Goal: Task Accomplishment & Management: Use online tool/utility

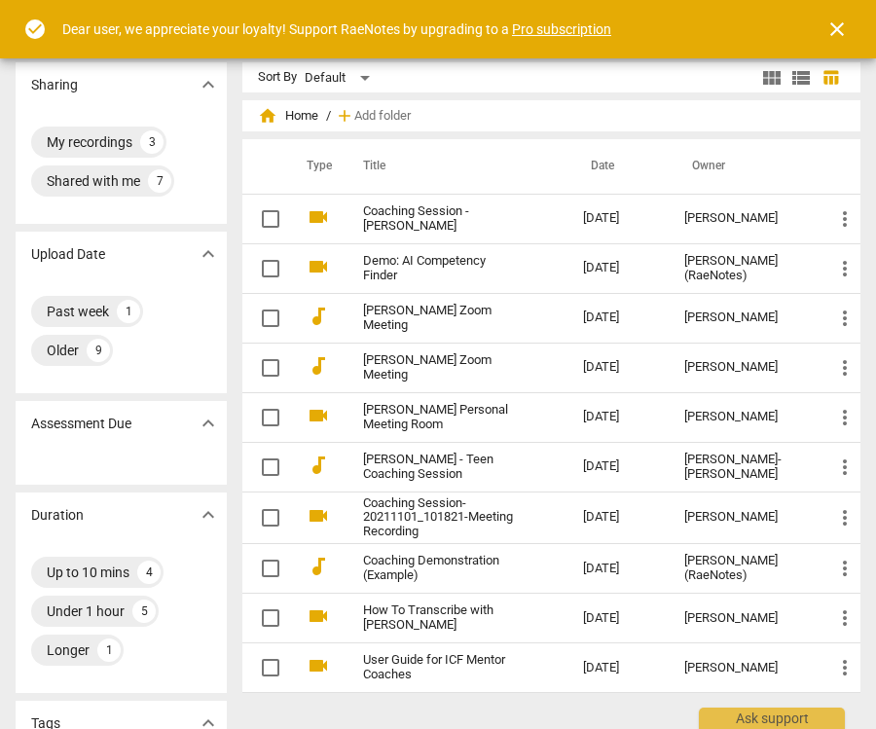
click at [841, 35] on span "close" at bounding box center [837, 29] width 23 height 23
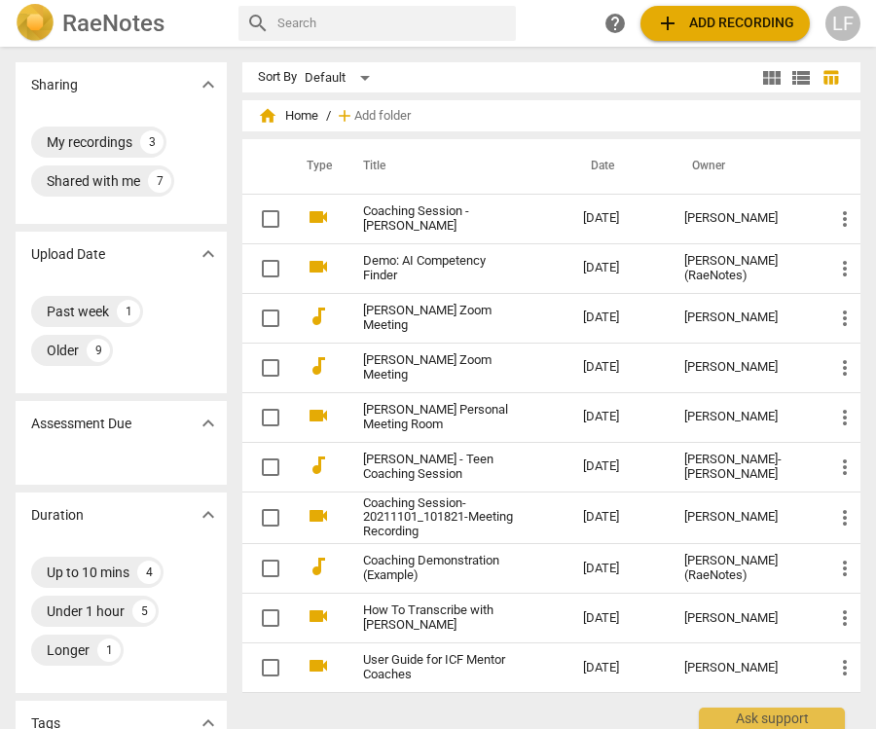
click at [730, 22] on span "add Add recording" at bounding box center [725, 23] width 138 height 23
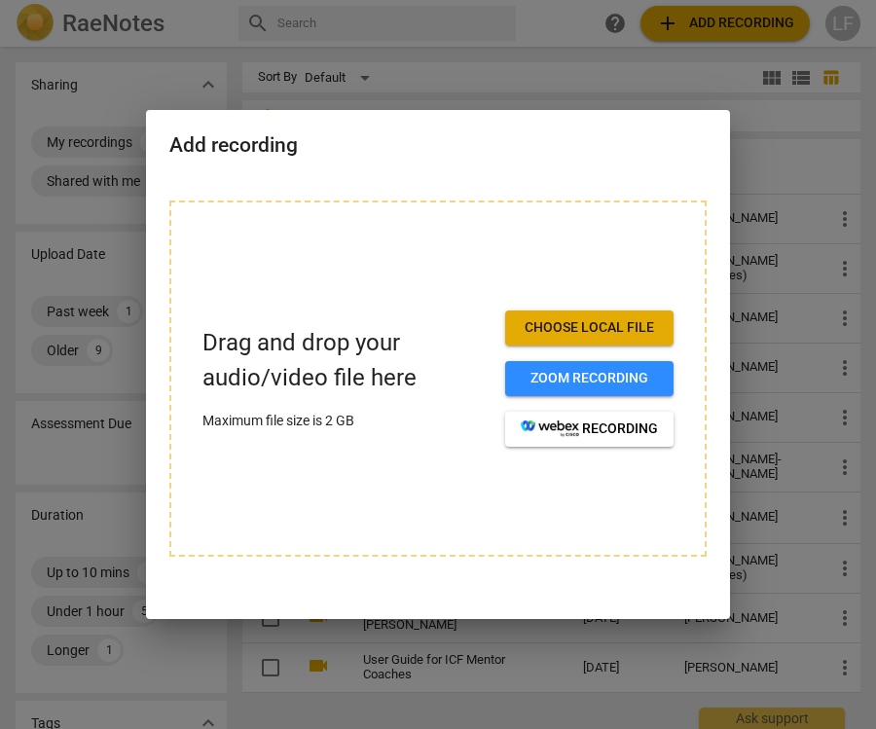
click at [622, 322] on span "Choose local file" at bounding box center [589, 327] width 137 height 19
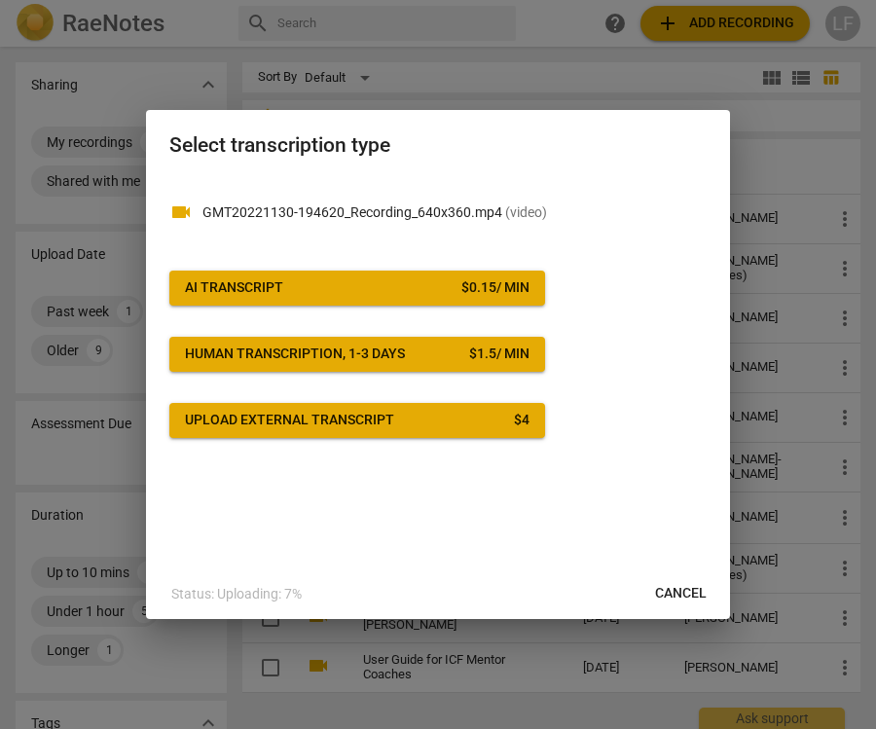
click at [500, 288] on div "$ 0.15 / min" at bounding box center [496, 287] width 68 height 19
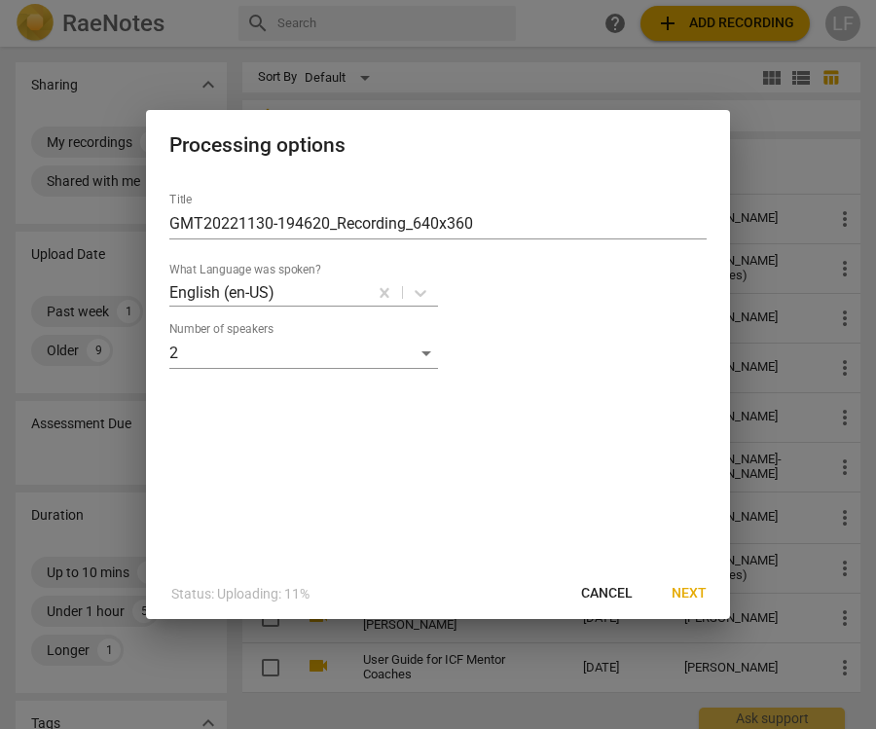
click at [692, 586] on span "Next" at bounding box center [689, 593] width 35 height 19
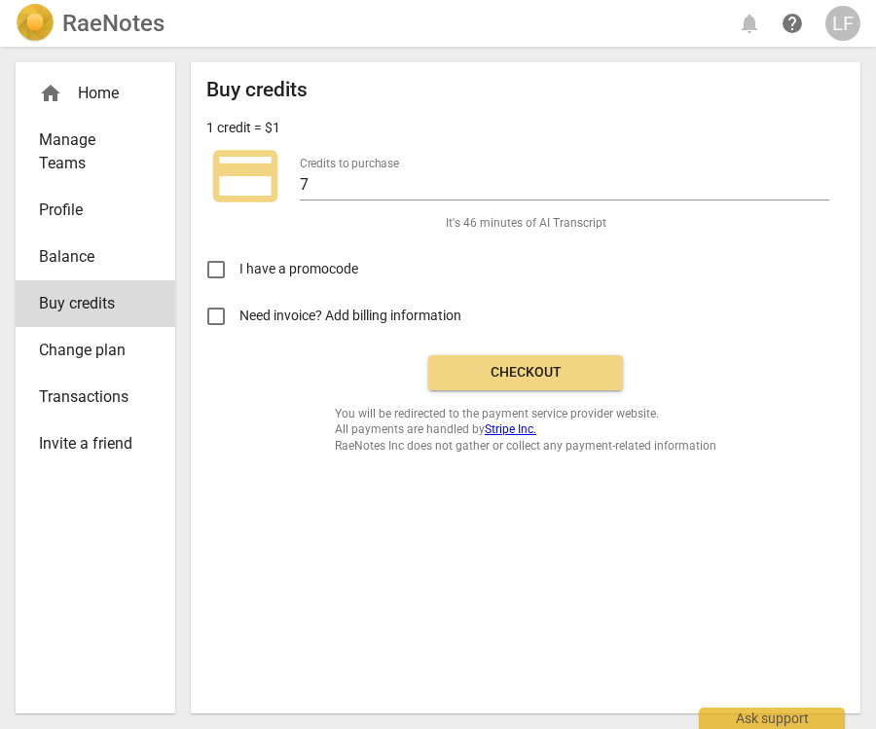
click at [582, 363] on span "Checkout" at bounding box center [526, 372] width 164 height 19
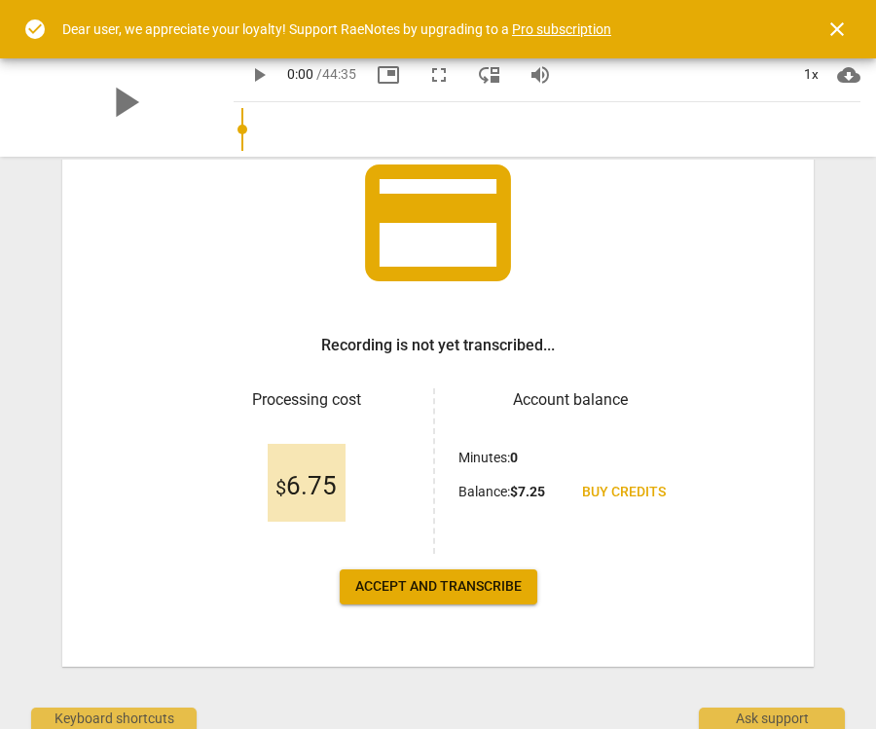
scroll to position [149, 0]
click at [477, 583] on span "Accept and transcribe" at bounding box center [438, 586] width 167 height 19
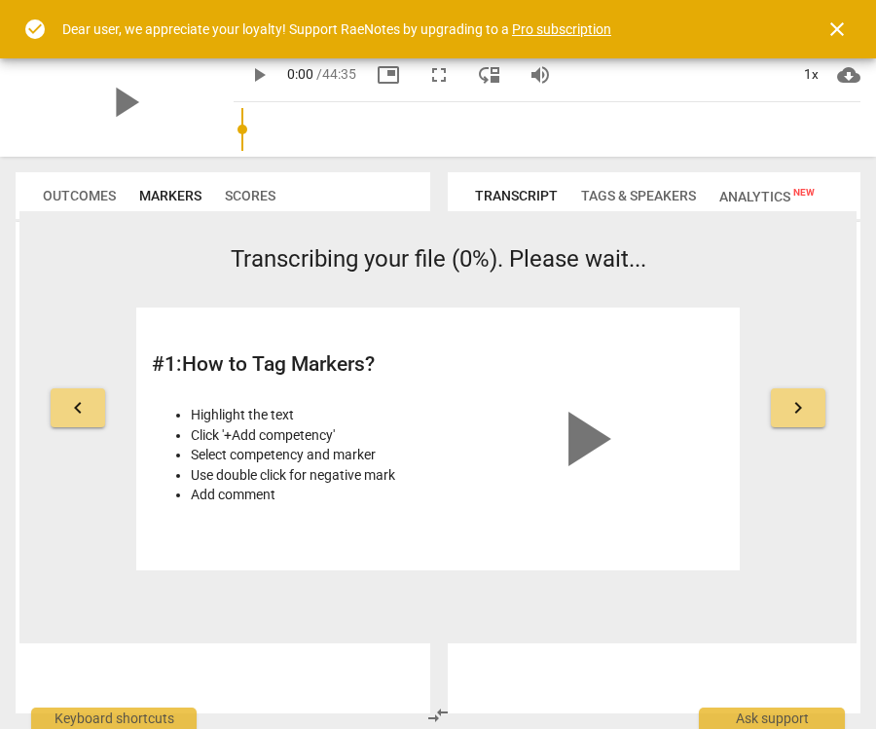
click at [596, 447] on span "play_arrow" at bounding box center [583, 438] width 93 height 93
click at [618, 454] on video at bounding box center [584, 393] width 280 height 140
click at [786, 405] on button "keyboard_arrow_right" at bounding box center [798, 408] width 55 height 39
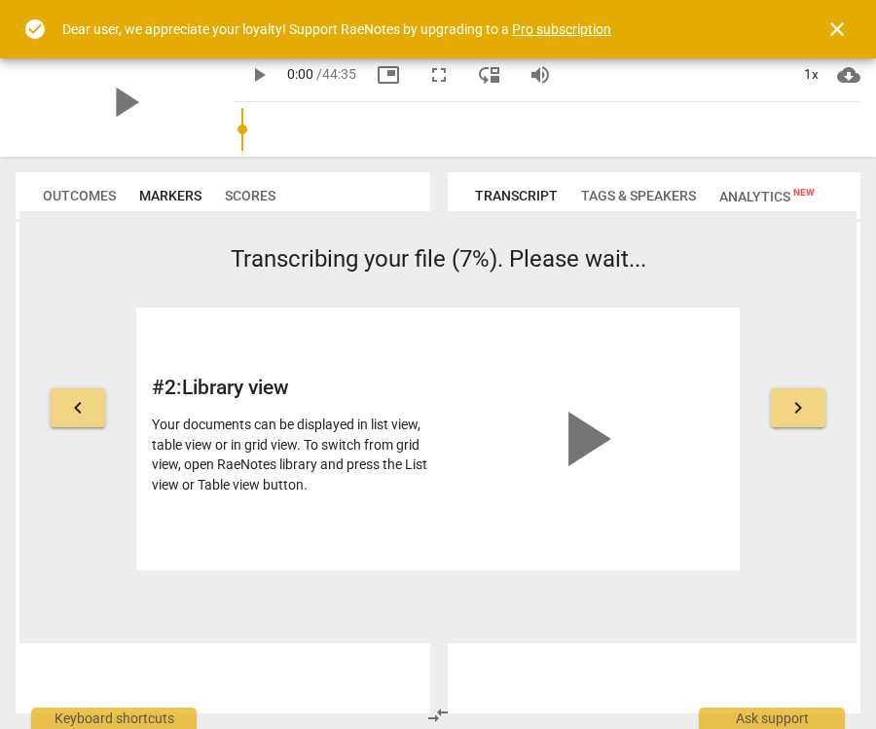
click at [795, 407] on span "keyboard_arrow_right" at bounding box center [798, 407] width 23 height 23
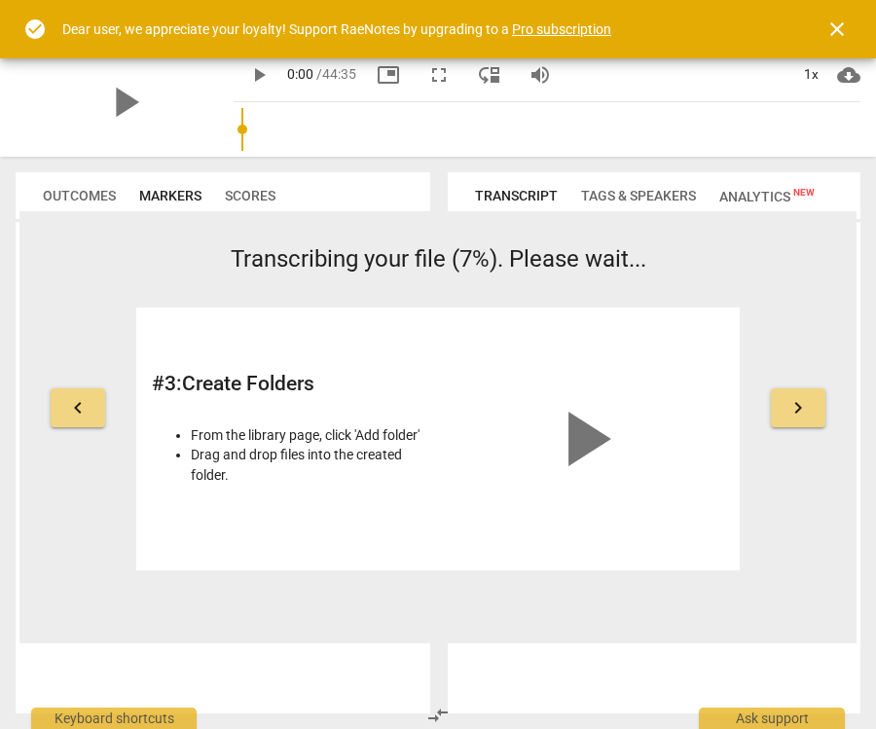
click at [792, 413] on span "keyboard_arrow_right" at bounding box center [798, 407] width 23 height 23
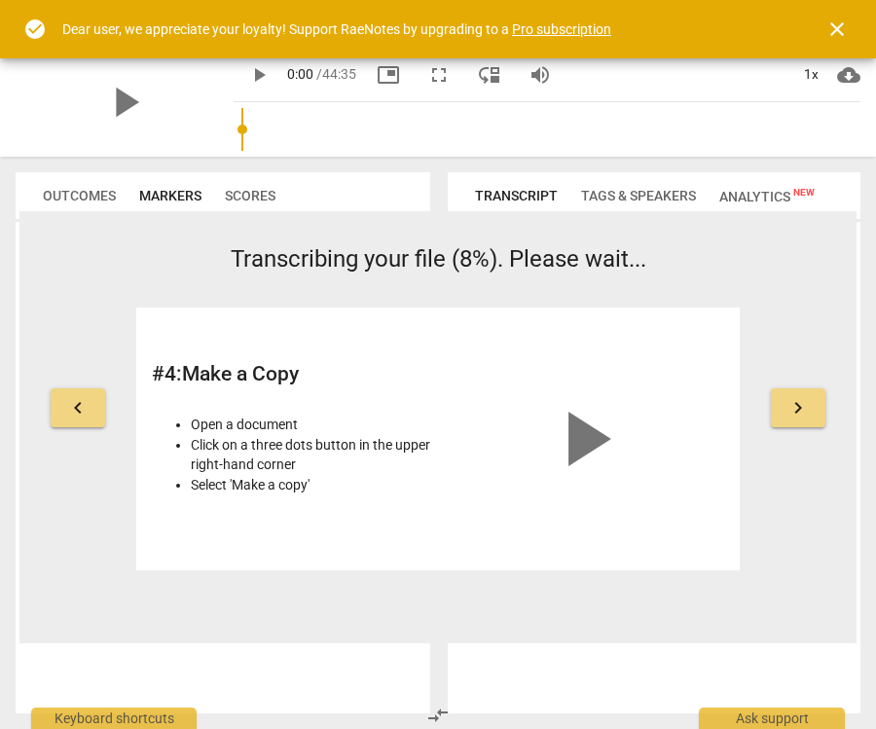
click at [796, 415] on span "keyboard_arrow_right" at bounding box center [798, 407] width 23 height 23
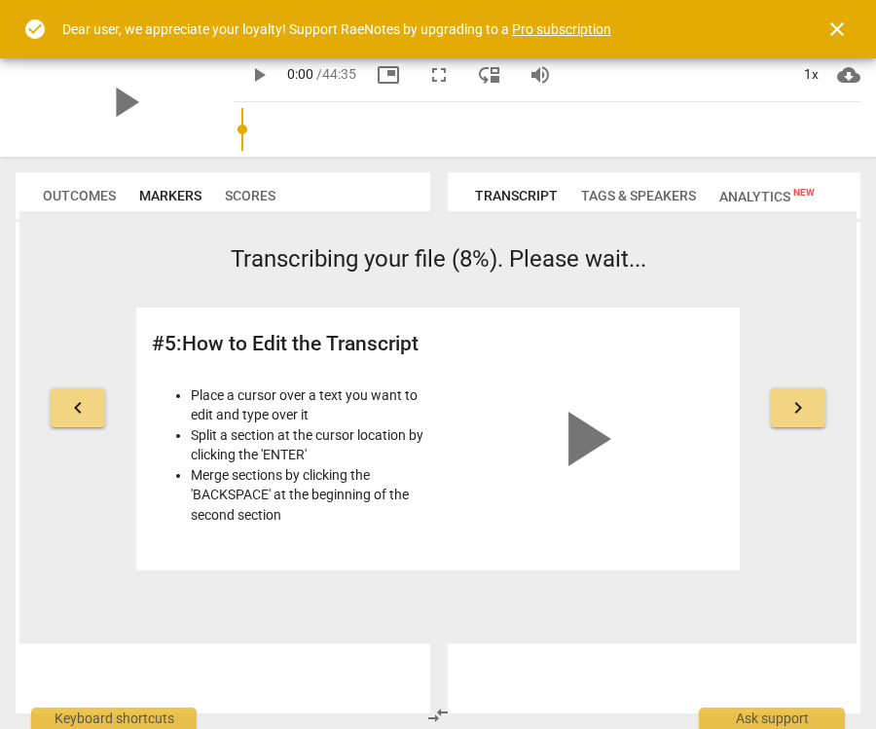
click at [788, 409] on span "keyboard_arrow_right" at bounding box center [798, 407] width 23 height 23
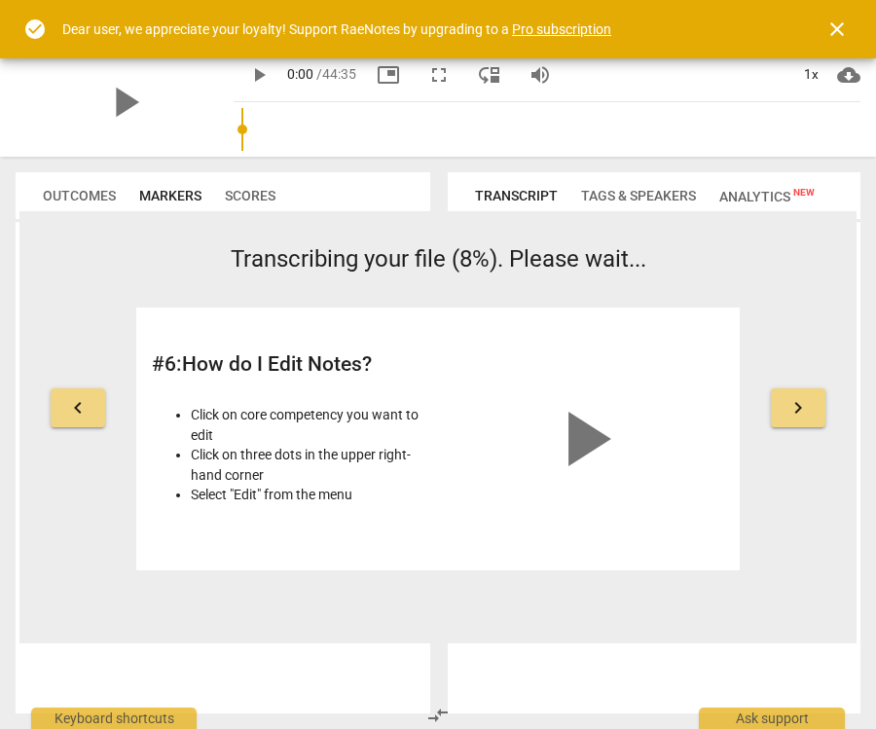
click at [794, 405] on span "keyboard_arrow_right" at bounding box center [798, 407] width 23 height 23
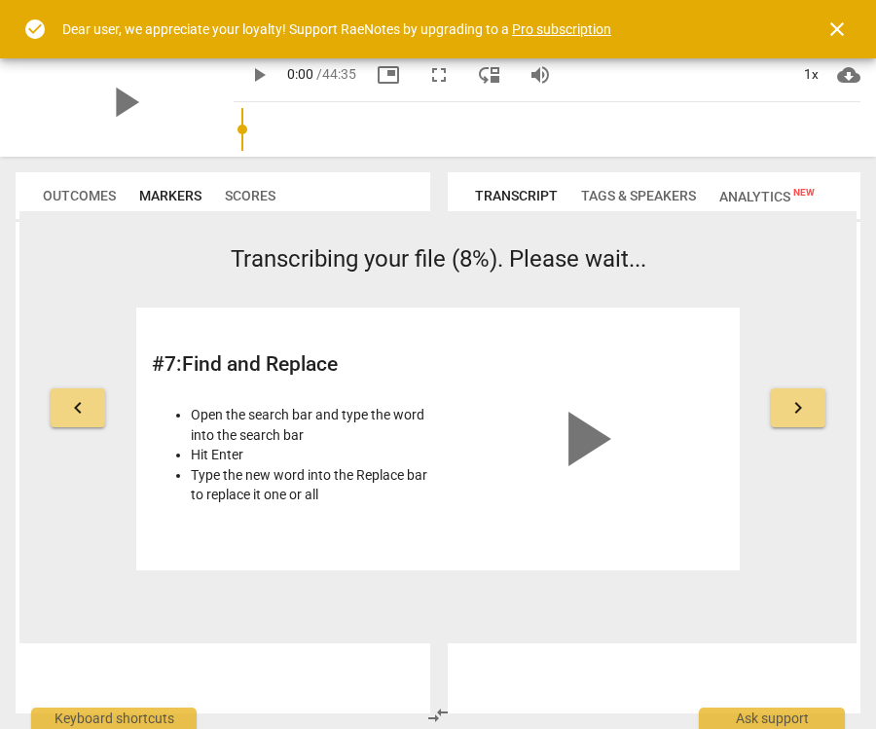
click at [797, 415] on span "keyboard_arrow_right" at bounding box center [798, 407] width 23 height 23
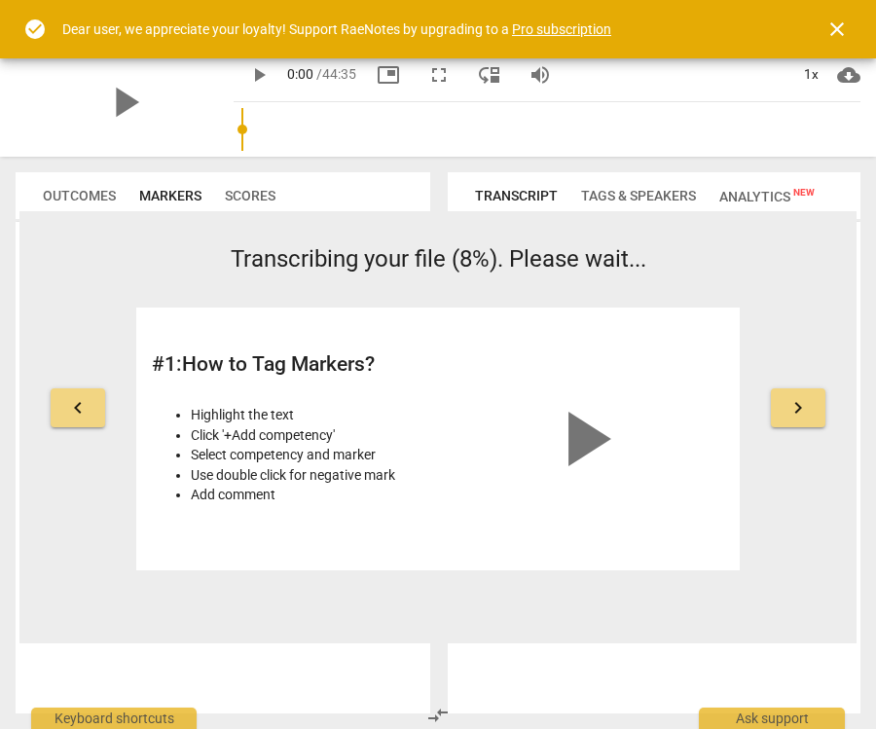
click at [800, 410] on span "keyboard_arrow_right" at bounding box center [798, 407] width 23 height 23
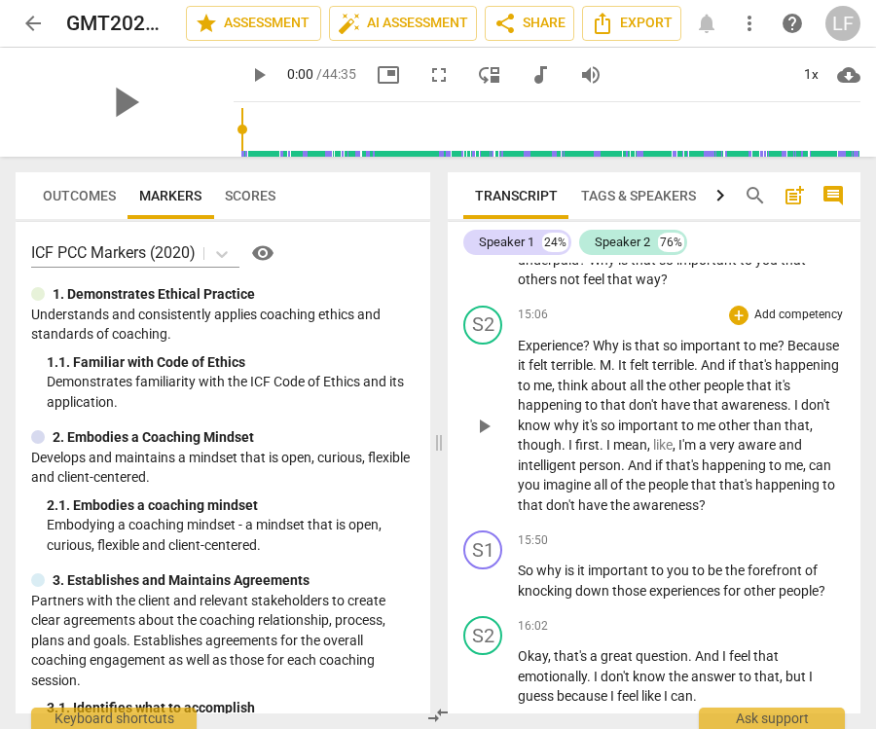
scroll to position [6136, 0]
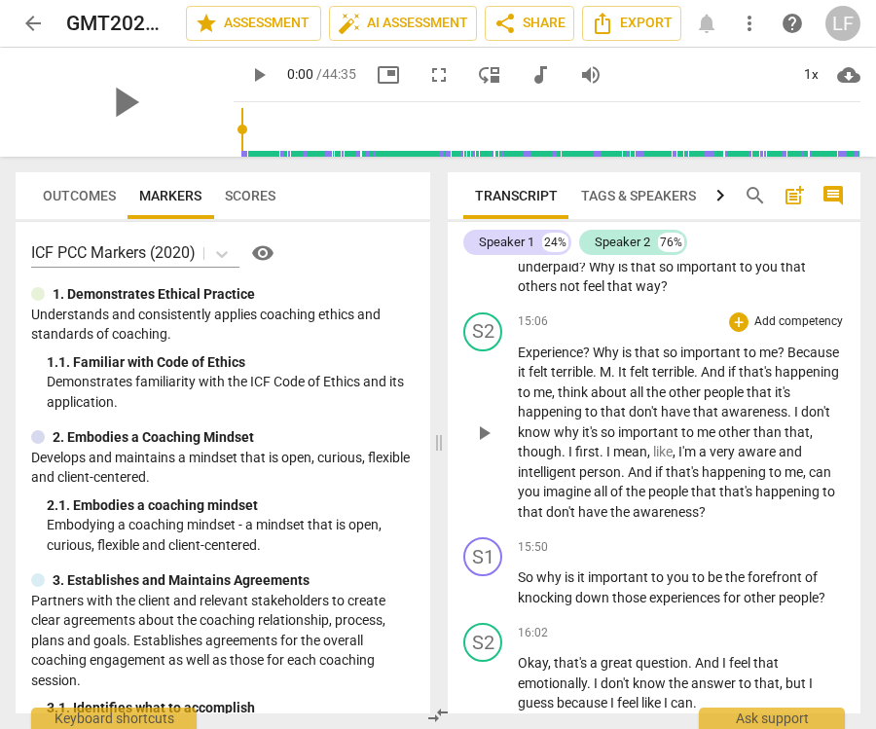
click at [842, 418] on p "Experience ? Why is that so important to me ? Because it felt terrible . M . It…" at bounding box center [681, 433] width 327 height 180
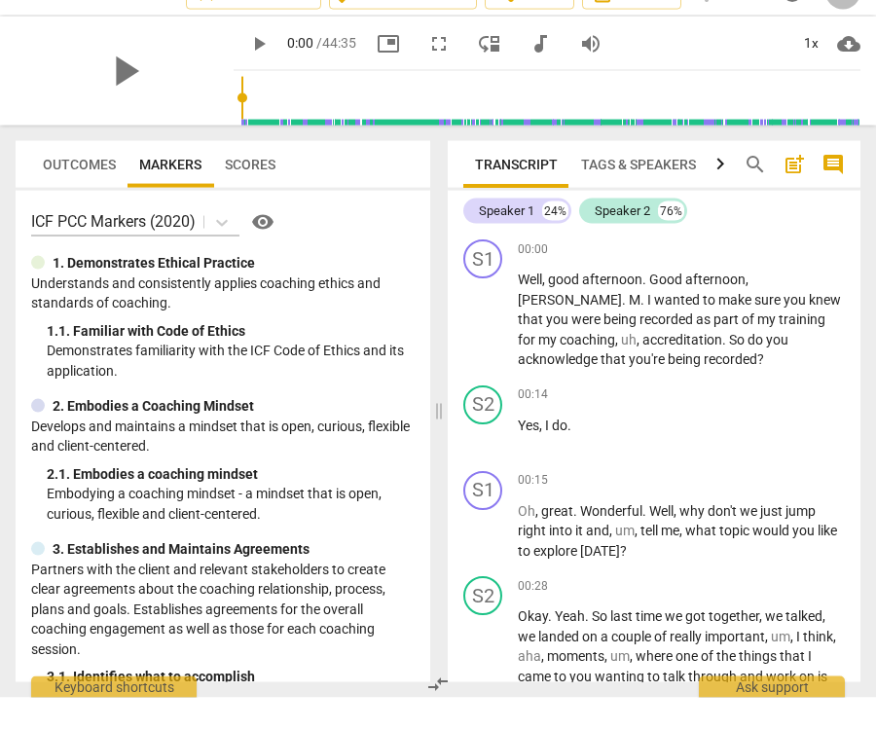
scroll to position [0, 0]
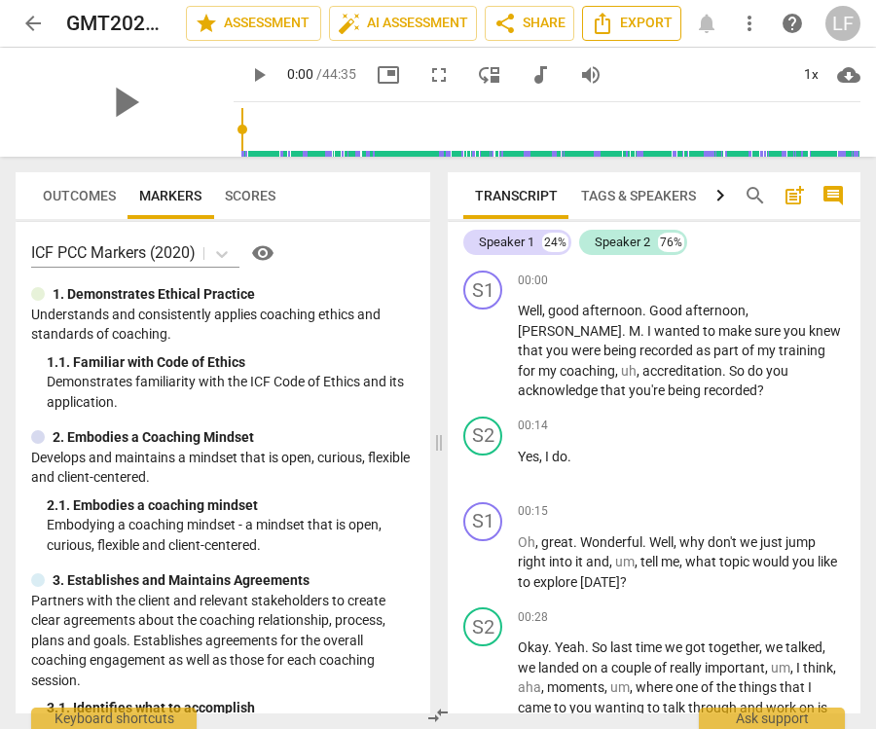
click at [634, 12] on span "Export" at bounding box center [632, 23] width 82 height 23
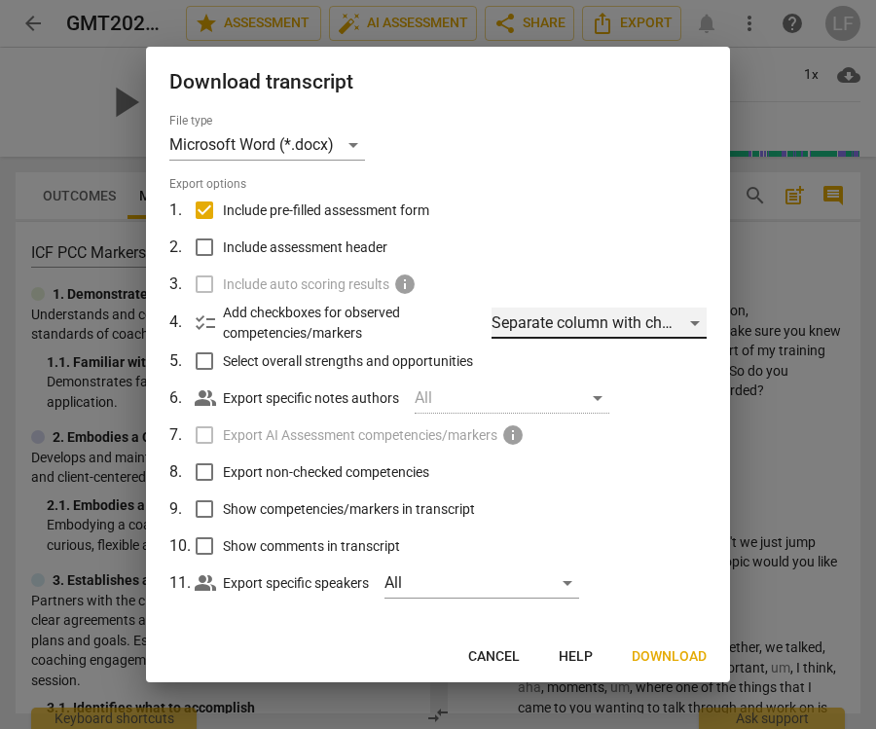
click at [690, 319] on div "Separate column with check marks" at bounding box center [599, 323] width 215 height 31
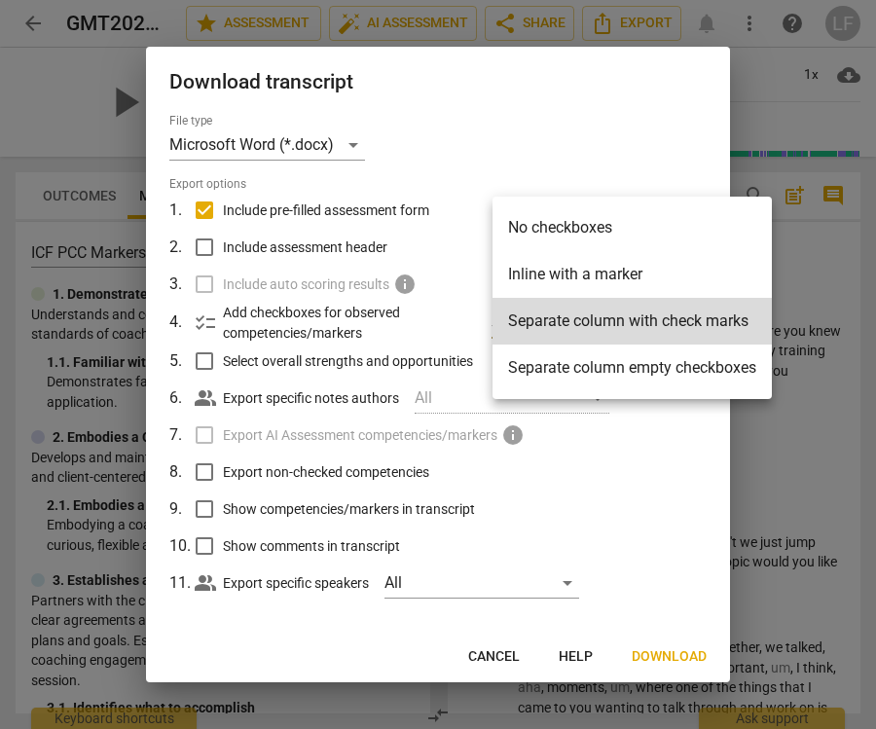
click at [207, 319] on div at bounding box center [438, 364] width 876 height 729
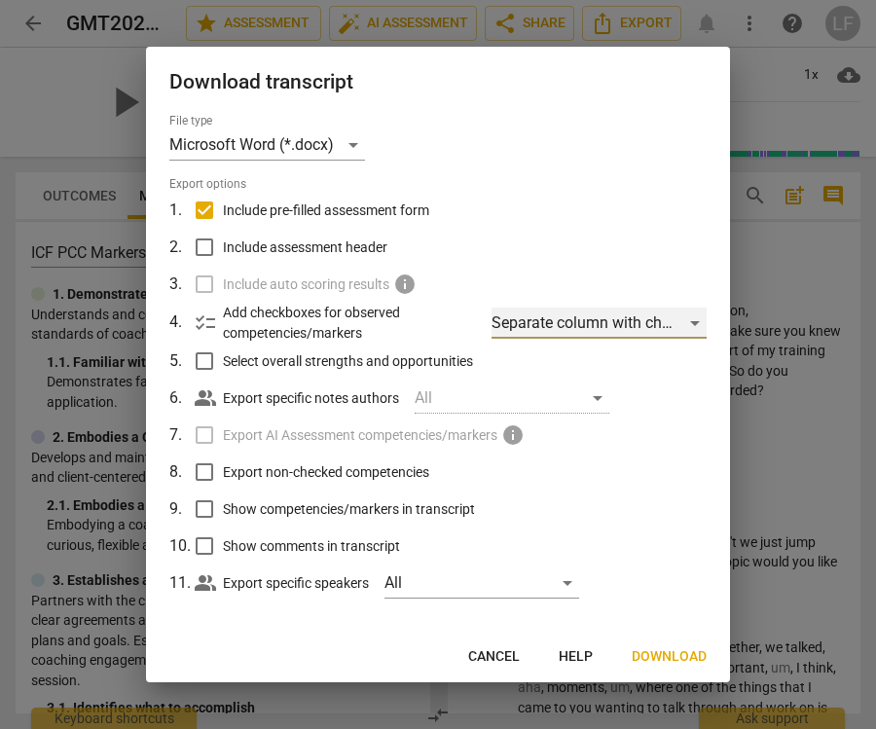
click at [689, 319] on div "Separate column with check marks" at bounding box center [599, 323] width 215 height 31
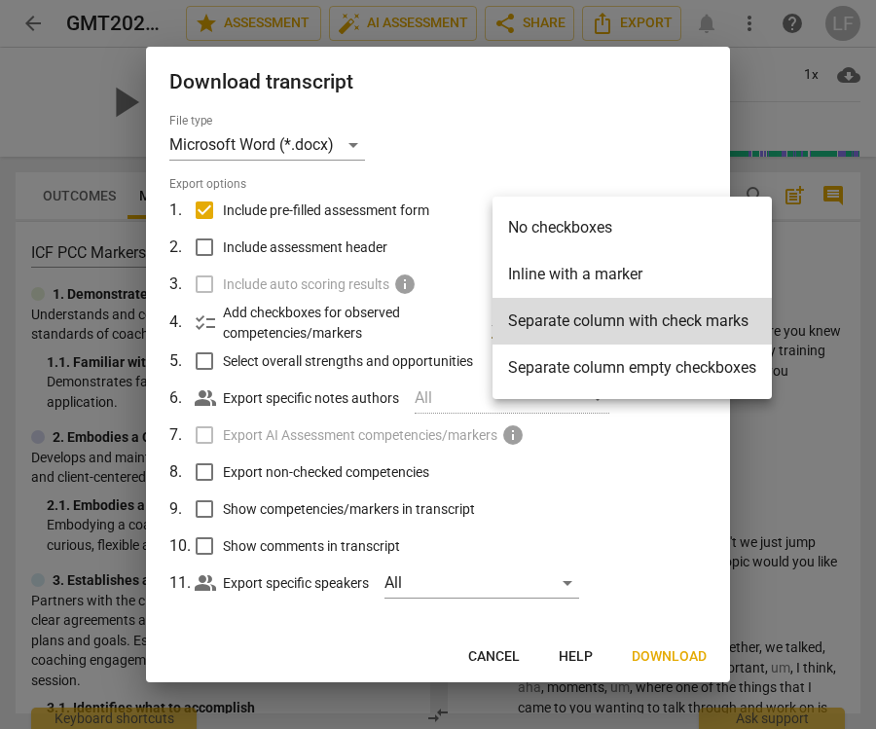
click at [702, 141] on div at bounding box center [438, 364] width 876 height 729
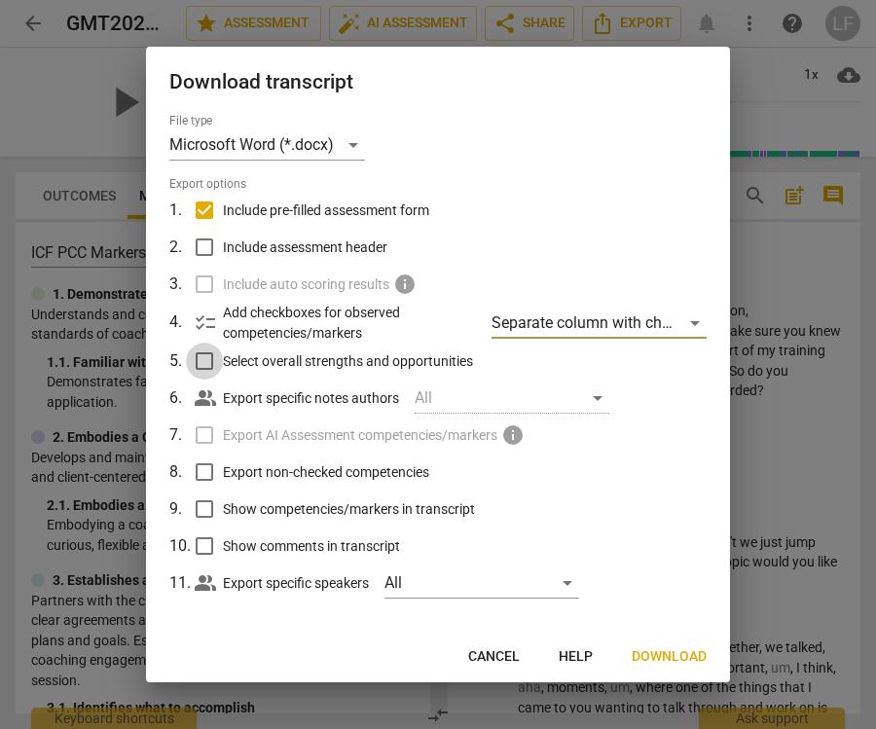
click at [196, 356] on input "Select overall strengths and opportunities" at bounding box center [204, 361] width 37 height 37
checkbox input "true"
click at [702, 666] on span "Next" at bounding box center [689, 657] width 35 height 19
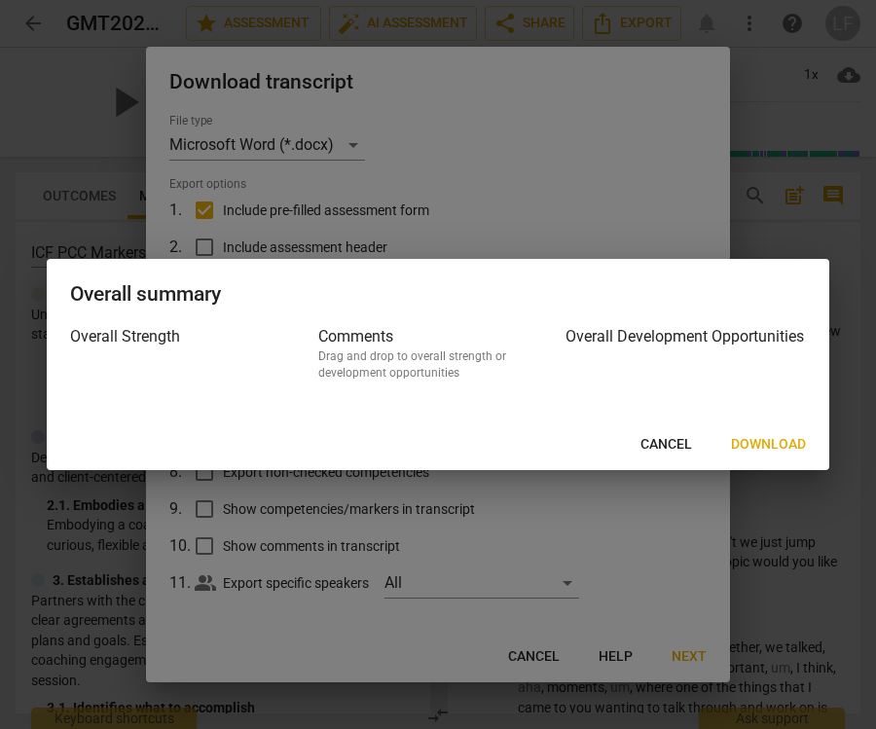
click at [865, 659] on div at bounding box center [438, 364] width 876 height 729
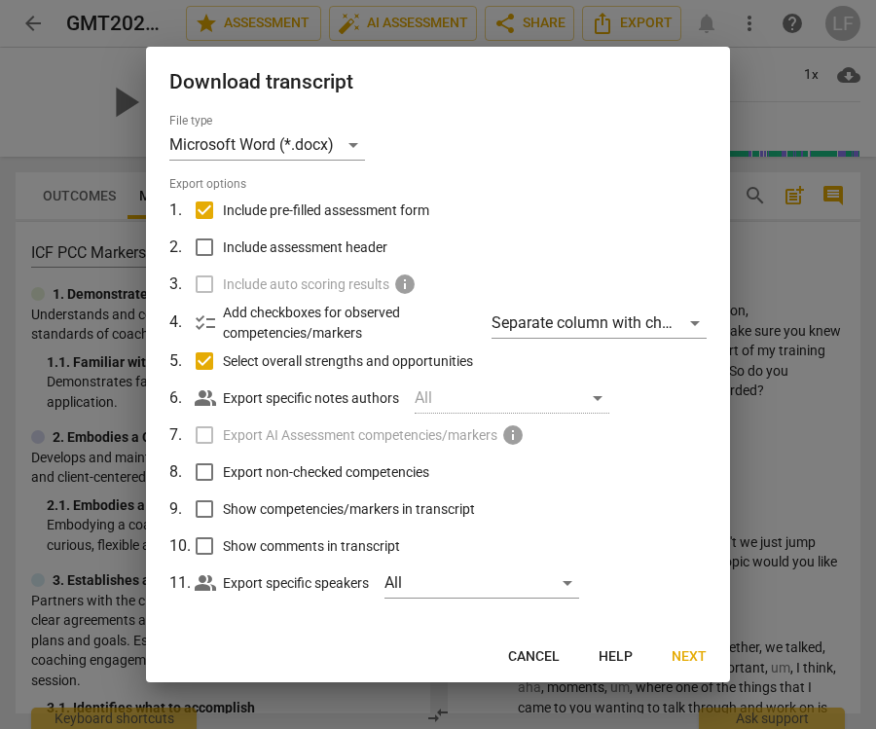
click at [703, 656] on span "Next" at bounding box center [689, 657] width 35 height 19
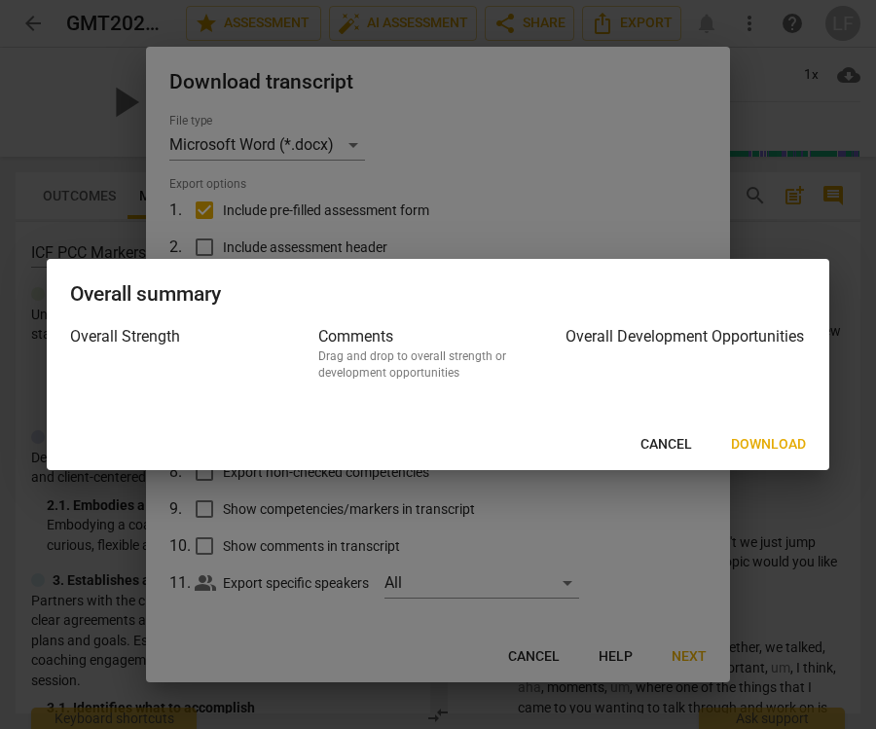
click at [772, 440] on span "Download" at bounding box center [768, 444] width 75 height 19
